Goal: Task Accomplishment & Management: Complete application form

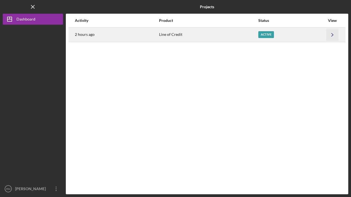
click at [332, 35] on polyline "button" at bounding box center [332, 34] width 2 height 3
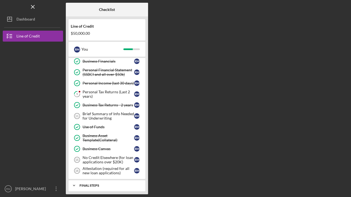
scroll to position [24, 0]
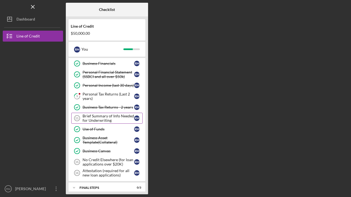
click at [102, 117] on div "Brief Summary of Info Needed for Underwriting" at bounding box center [107, 118] width 51 height 9
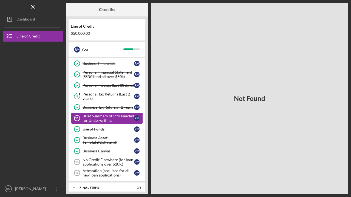
click at [100, 117] on div "Brief Summary of Info Needed for Underwriting" at bounding box center [107, 118] width 51 height 9
click at [93, 119] on div "Brief Summary of Info Needed for Underwriting" at bounding box center [107, 118] width 51 height 9
click at [34, 4] on icon "Icon/Menu Close" at bounding box center [33, 7] width 12 height 12
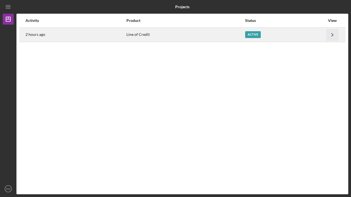
click at [333, 33] on icon "Icon/Navigate" at bounding box center [332, 34] width 12 height 12
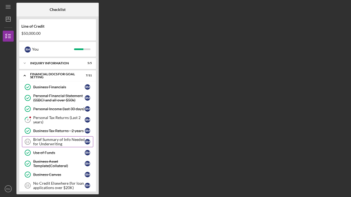
click at [45, 142] on div "Brief Summary of Info Needed for Underwriting" at bounding box center [58, 141] width 51 height 9
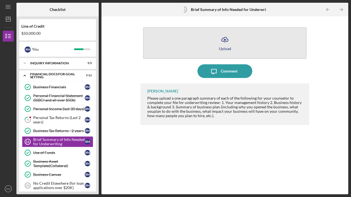
click at [225, 46] on icon "Icon/Upload" at bounding box center [225, 40] width 14 height 14
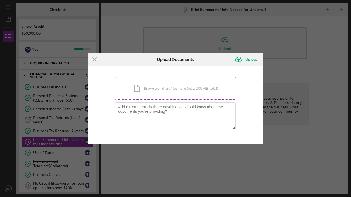
click at [173, 88] on div "Icon/Document Browse or drag files here (max 100MB total) Tap to choose files o…" at bounding box center [175, 88] width 121 height 22
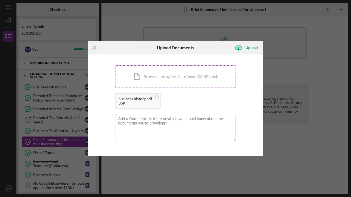
click at [175, 76] on div "Icon/Document Browse or drag files here (max 100MB total) Tap to choose files o…" at bounding box center [175, 76] width 121 height 22
click at [167, 76] on div "Icon/Document Browse or drag files here (max 100MB total) Tap to choose files o…" at bounding box center [175, 76] width 121 height 22
click at [185, 74] on div "Icon/Document Browse or drag files here (max 100MB total) Tap to choose files o…" at bounding box center [175, 76] width 121 height 22
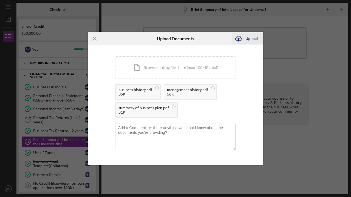
click at [253, 39] on div "Upload" at bounding box center [251, 38] width 12 height 11
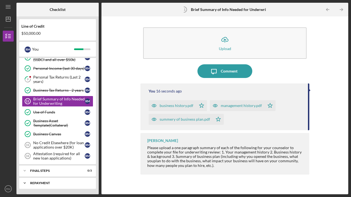
scroll to position [41, 0]
click at [56, 145] on div "No Credit Elsewhere (for loan applications over $20K)" at bounding box center [58, 145] width 51 height 9
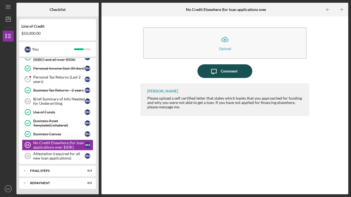
click at [226, 69] on div "Comment" at bounding box center [228, 71] width 17 height 14
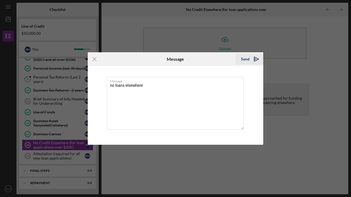
type textarea "no loans elsewhere"
click at [245, 59] on div "Send" at bounding box center [245, 59] width 8 height 11
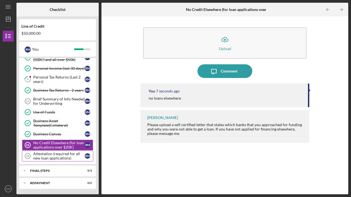
click at [47, 155] on div "Attestation (required for all new loan applications)" at bounding box center [58, 156] width 51 height 9
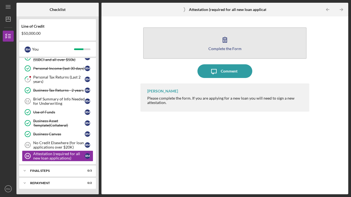
click at [220, 42] on icon "button" at bounding box center [225, 40] width 14 height 14
click at [202, 45] on button "Complete the Form Form" at bounding box center [224, 42] width 163 height 31
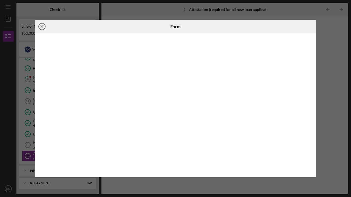
click at [42, 25] on icon "Icon/Close" at bounding box center [42, 27] width 14 height 14
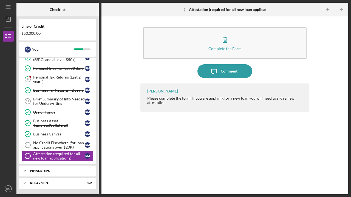
click at [47, 170] on div "FINAL STEPS" at bounding box center [59, 170] width 59 height 3
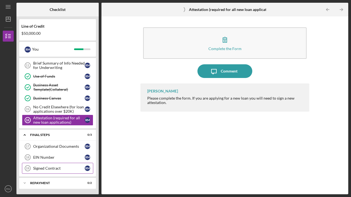
scroll to position [76, 0]
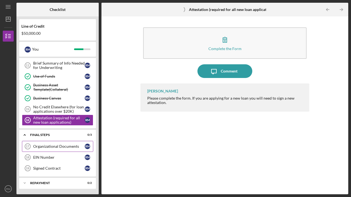
click at [49, 147] on div "Organizational Documents" at bounding box center [58, 146] width 51 height 4
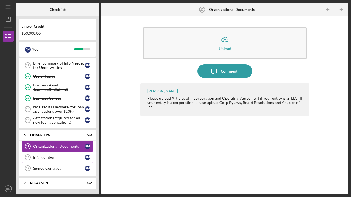
click at [45, 157] on div "EIN Number" at bounding box center [58, 157] width 51 height 4
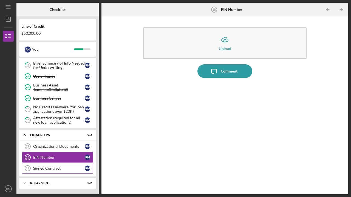
click at [48, 169] on div "Signed Contract" at bounding box center [58, 168] width 51 height 4
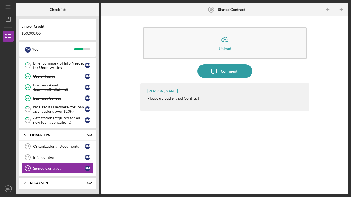
click at [184, 99] on div "Please upload Signed Contract" at bounding box center [173, 98] width 52 height 4
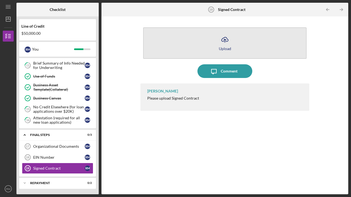
click at [222, 47] on div "Upload" at bounding box center [225, 49] width 12 height 4
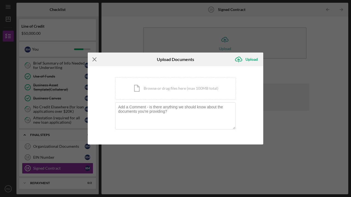
click at [94, 58] on icon "Icon/Menu Close" at bounding box center [95, 60] width 14 height 14
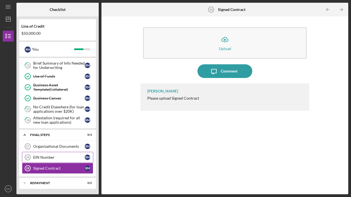
click at [44, 157] on div "EIN Number" at bounding box center [58, 157] width 51 height 4
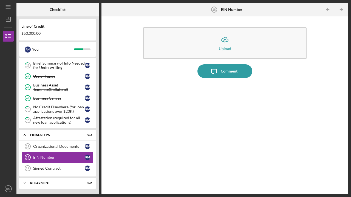
click at [44, 157] on div "EIN Number" at bounding box center [58, 157] width 51 height 4
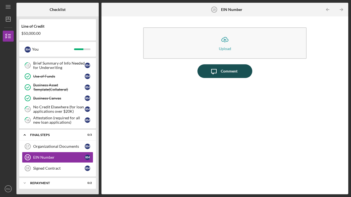
click at [230, 72] on div "Comment" at bounding box center [228, 71] width 17 height 14
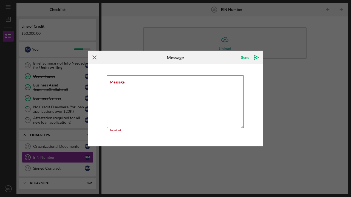
click at [93, 59] on g at bounding box center [95, 58] width 4 height 4
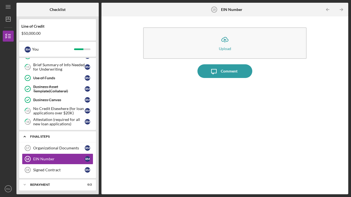
scroll to position [76, 0]
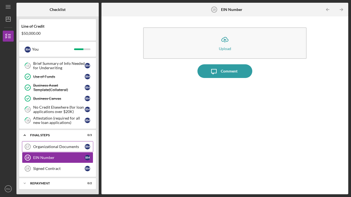
click at [44, 147] on div "Organizational Documents" at bounding box center [58, 147] width 51 height 4
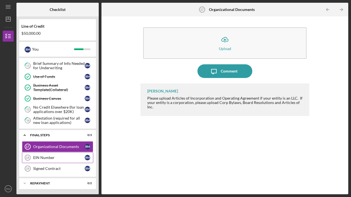
click at [41, 159] on div "EIN Number" at bounding box center [58, 158] width 51 height 4
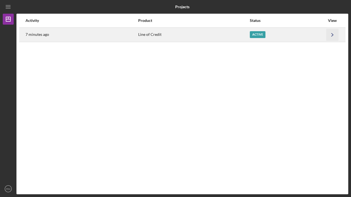
click at [331, 34] on icon "Icon/Navigate" at bounding box center [332, 34] width 12 height 12
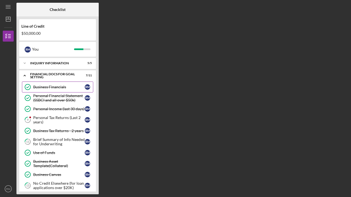
click at [47, 86] on div "Business Financials" at bounding box center [58, 87] width 51 height 4
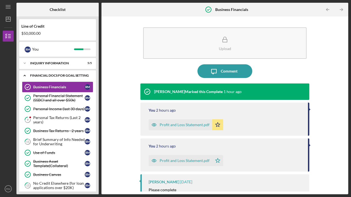
click at [42, 73] on div "Icon/Expander Financial Docs for Goal Setting 7 / 11" at bounding box center [57, 75] width 77 height 11
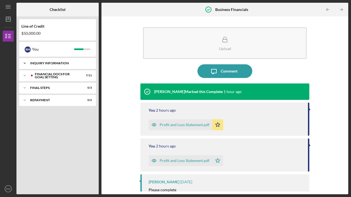
click at [49, 62] on div "INQUIRY INFORMATION" at bounding box center [59, 63] width 59 height 3
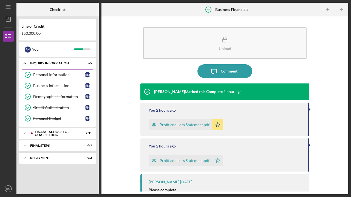
click at [48, 74] on div "Personal Information" at bounding box center [58, 75] width 51 height 4
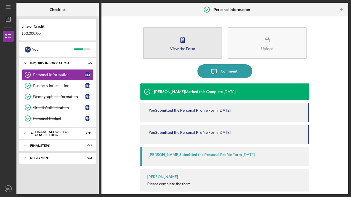
click at [178, 47] on div "View the Form" at bounding box center [182, 49] width 25 height 4
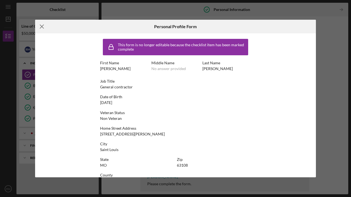
click at [42, 27] on icon "Icon/Menu Close" at bounding box center [42, 27] width 14 height 14
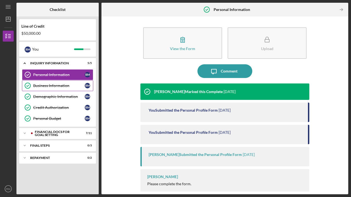
click at [57, 85] on div "Business Information" at bounding box center [58, 86] width 51 height 4
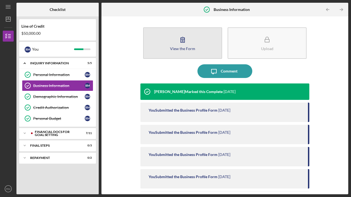
click at [182, 46] on icon "button" at bounding box center [183, 40] width 14 height 14
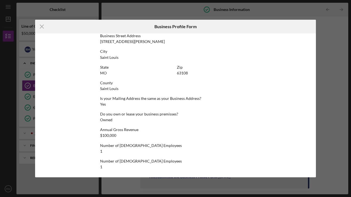
scroll to position [233, 0]
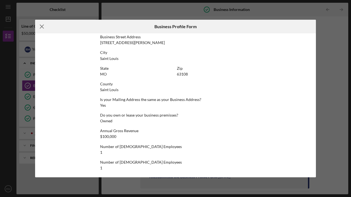
click at [44, 25] on icon "Icon/Menu Close" at bounding box center [42, 27] width 14 height 14
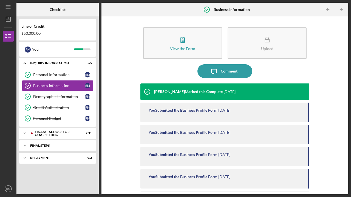
click at [40, 145] on div "FINAL STEPS" at bounding box center [59, 145] width 59 height 3
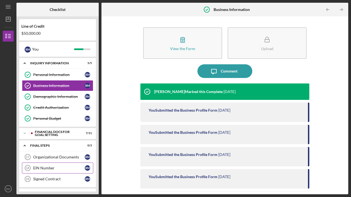
click at [38, 168] on div "EIN Number" at bounding box center [58, 168] width 51 height 4
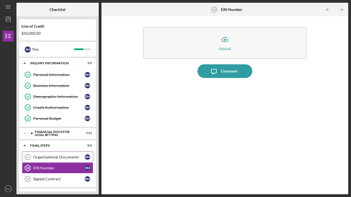
click at [44, 158] on div "Organizational Documents" at bounding box center [58, 157] width 51 height 4
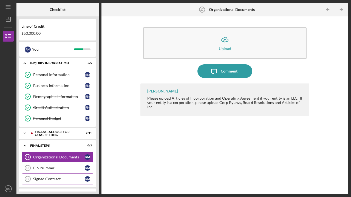
click at [43, 180] on div "Signed Contract" at bounding box center [58, 179] width 51 height 4
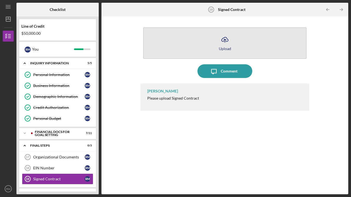
click at [223, 47] on div "Upload" at bounding box center [225, 49] width 12 height 4
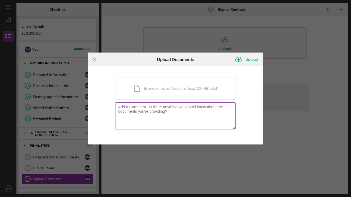
click at [129, 117] on textarea at bounding box center [175, 115] width 120 height 27
click at [96, 58] on icon "Icon/Menu Close" at bounding box center [95, 60] width 14 height 14
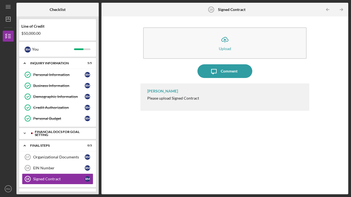
click at [47, 131] on div "Financial Docs for Goal Setting" at bounding box center [62, 133] width 54 height 6
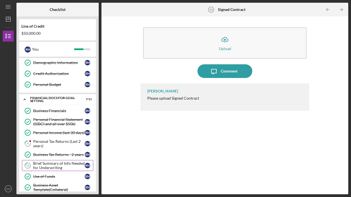
scroll to position [35, 0]
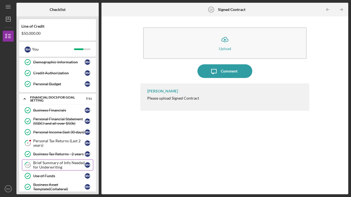
click at [56, 163] on div "Brief Summary of Info Needed for Underwriting" at bounding box center [58, 165] width 51 height 9
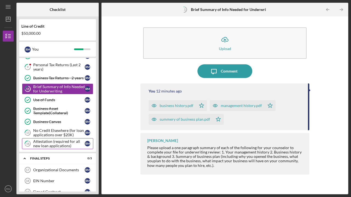
scroll to position [111, 0]
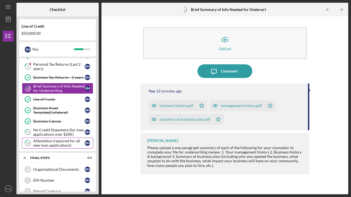
click at [50, 141] on div "Attestation (required for all new loan applications)" at bounding box center [58, 143] width 51 height 9
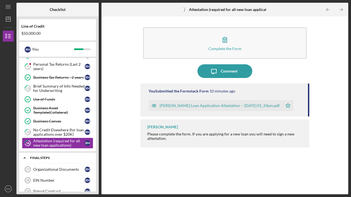
click at [43, 157] on div "FINAL STEPS" at bounding box center [59, 157] width 59 height 3
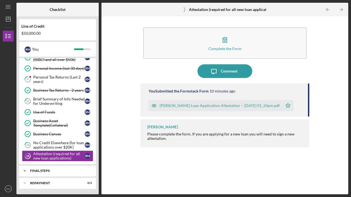
scroll to position [98, 0]
click at [41, 170] on div "FINAL STEPS" at bounding box center [59, 170] width 59 height 3
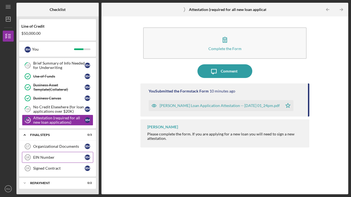
scroll to position [134, 0]
click at [48, 145] on div "Organizational Documents" at bounding box center [58, 146] width 51 height 4
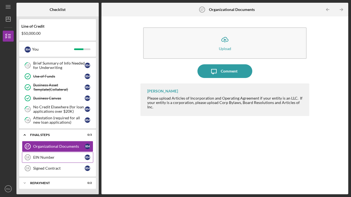
click at [44, 158] on div "EIN Number" at bounding box center [58, 157] width 51 height 4
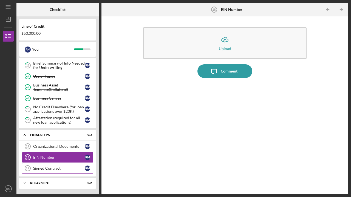
click at [41, 169] on div "Signed Contract" at bounding box center [58, 168] width 51 height 4
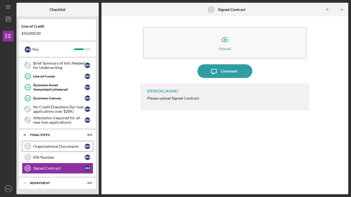
click at [60, 145] on div "Organizational Documents" at bounding box center [58, 146] width 51 height 4
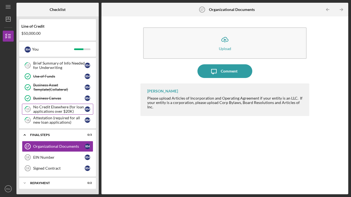
click at [63, 107] on div "No Credit Elsewhere (for loan applications over $20K)" at bounding box center [58, 109] width 51 height 9
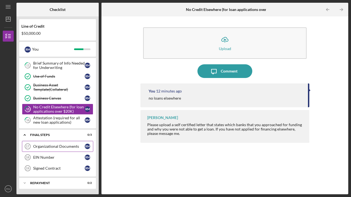
click at [47, 146] on div "Organizational Documents" at bounding box center [58, 146] width 51 height 4
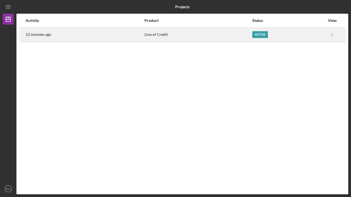
click at [259, 34] on div "Active" at bounding box center [260, 34] width 16 height 7
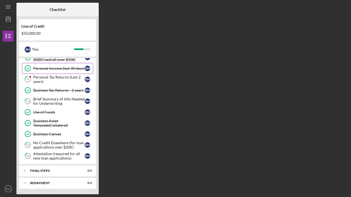
scroll to position [41, 0]
click at [47, 168] on div "Icon/Expander FINAL STEPS 0 / 3" at bounding box center [57, 170] width 77 height 11
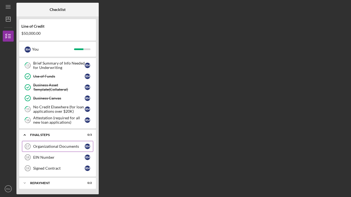
scroll to position [76, 0]
click at [59, 148] on div "Organizational Documents" at bounding box center [58, 146] width 51 height 4
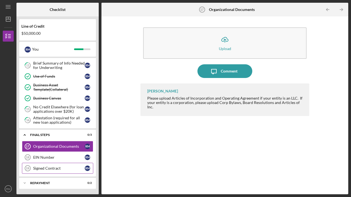
click at [41, 169] on div "Signed Contract" at bounding box center [58, 168] width 51 height 4
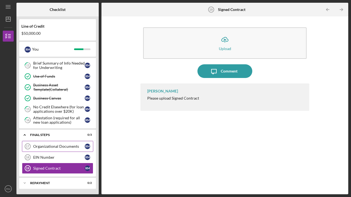
click at [52, 146] on div "Organizational Documents" at bounding box center [58, 146] width 51 height 4
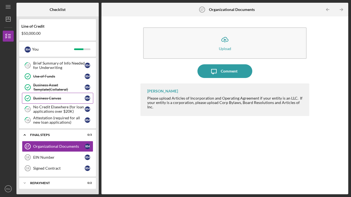
scroll to position [76, 0]
click at [24, 182] on icon "Icon/Expander" at bounding box center [24, 183] width 11 height 11
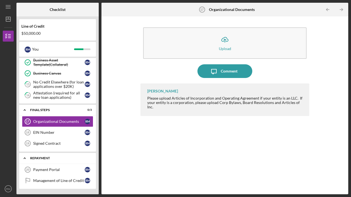
scroll to position [101, 0]
click at [50, 170] on div "Payment Portal" at bounding box center [58, 170] width 51 height 4
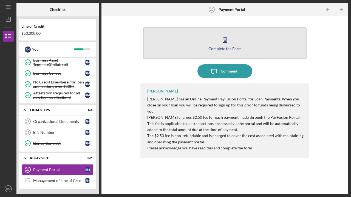
click at [215, 48] on div "Complete the Form" at bounding box center [224, 49] width 33 height 4
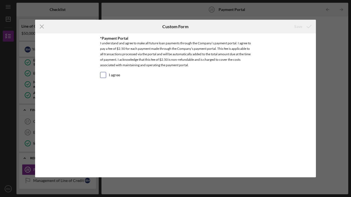
click at [103, 74] on input "I agree" at bounding box center [102, 74] width 5 height 5
checkbox input "true"
click at [305, 26] on icon "submit" at bounding box center [309, 27] width 14 height 14
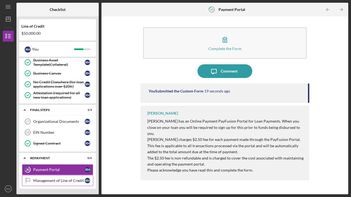
click at [49, 180] on div "Management of Line of Credit" at bounding box center [58, 181] width 51 height 4
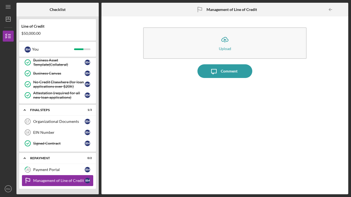
click at [55, 179] on div "Management of Line of Credit" at bounding box center [58, 181] width 51 height 4
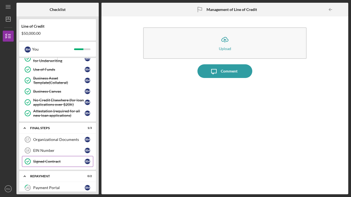
scroll to position [85, 0]
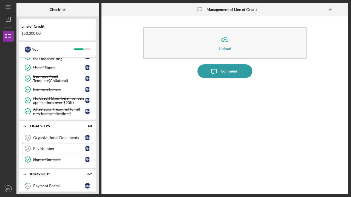
click at [54, 148] on div "EIN Number" at bounding box center [58, 149] width 51 height 4
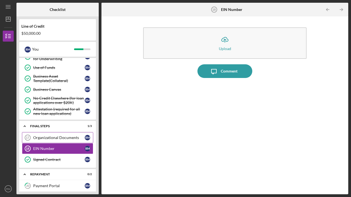
click at [44, 136] on div "Organizational Documents" at bounding box center [58, 138] width 51 height 4
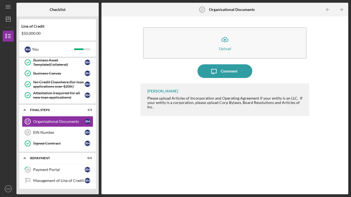
scroll to position [101, 0]
